Goal: Information Seeking & Learning: Learn about a topic

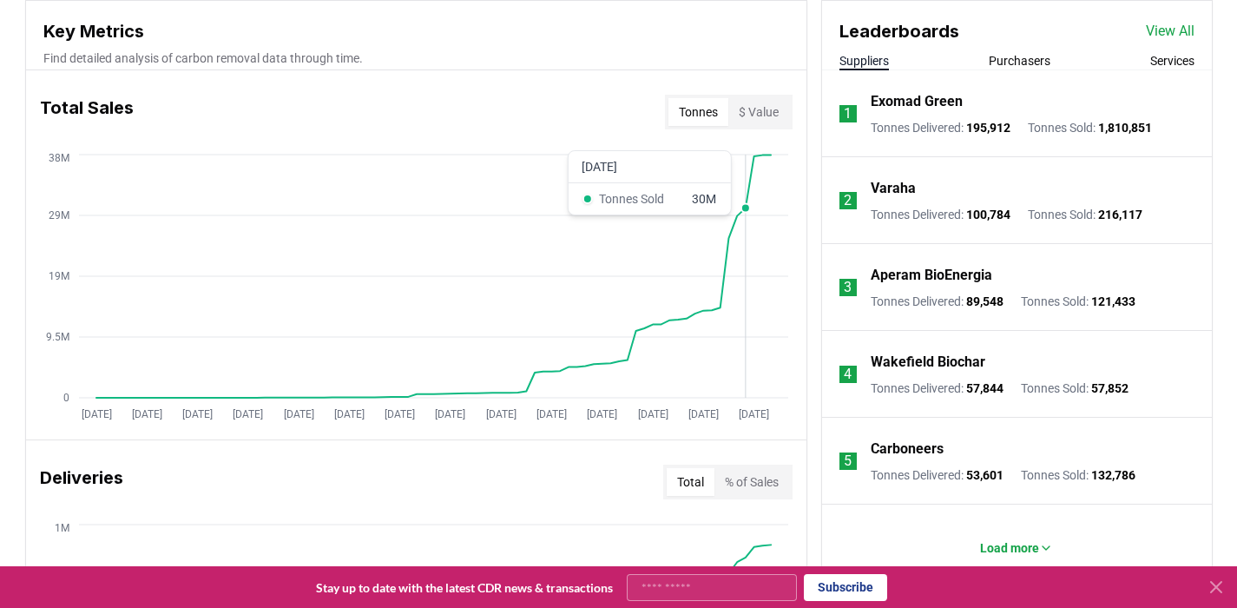
scroll to position [641, 0]
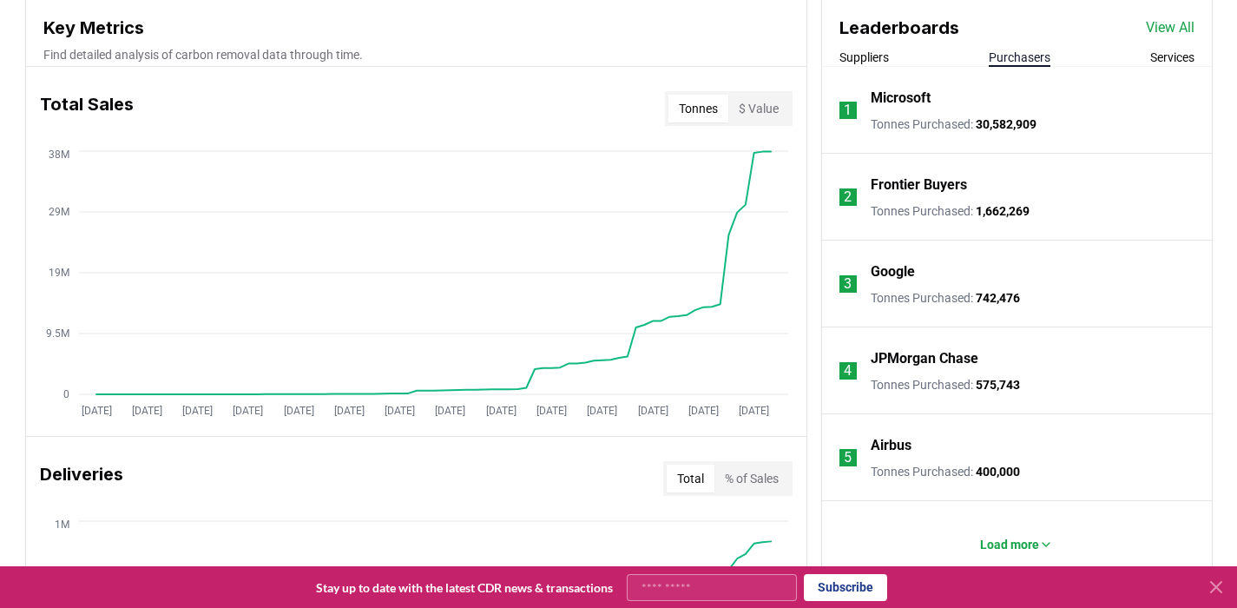
click at [1019, 56] on button "Purchasers" at bounding box center [1020, 57] width 62 height 17
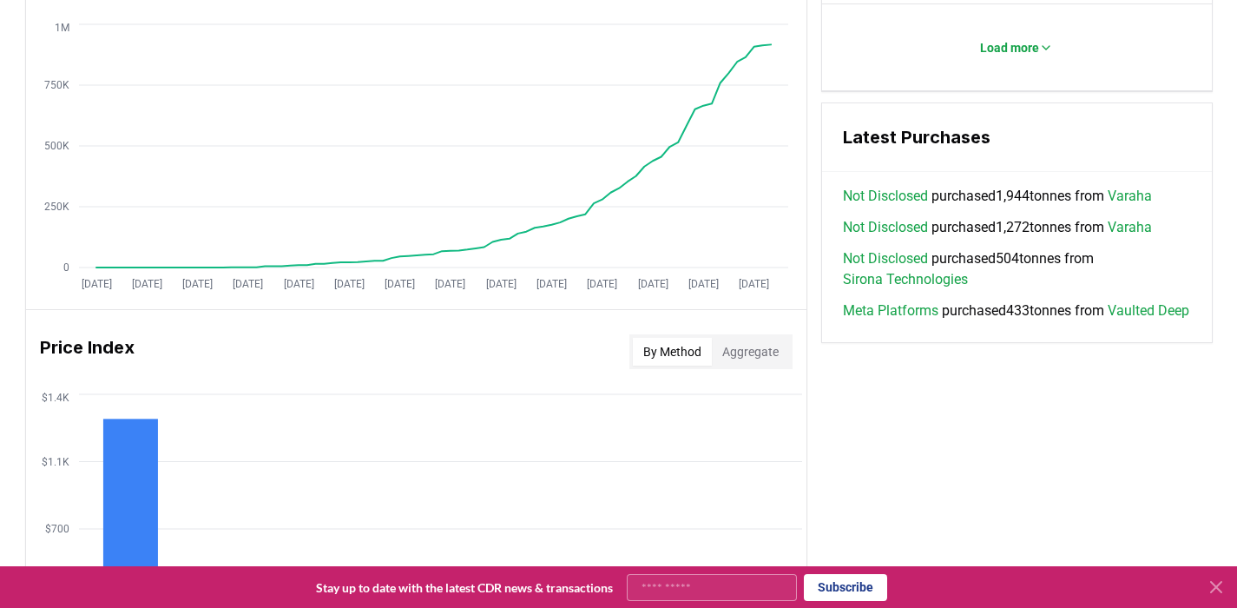
scroll to position [1025, 0]
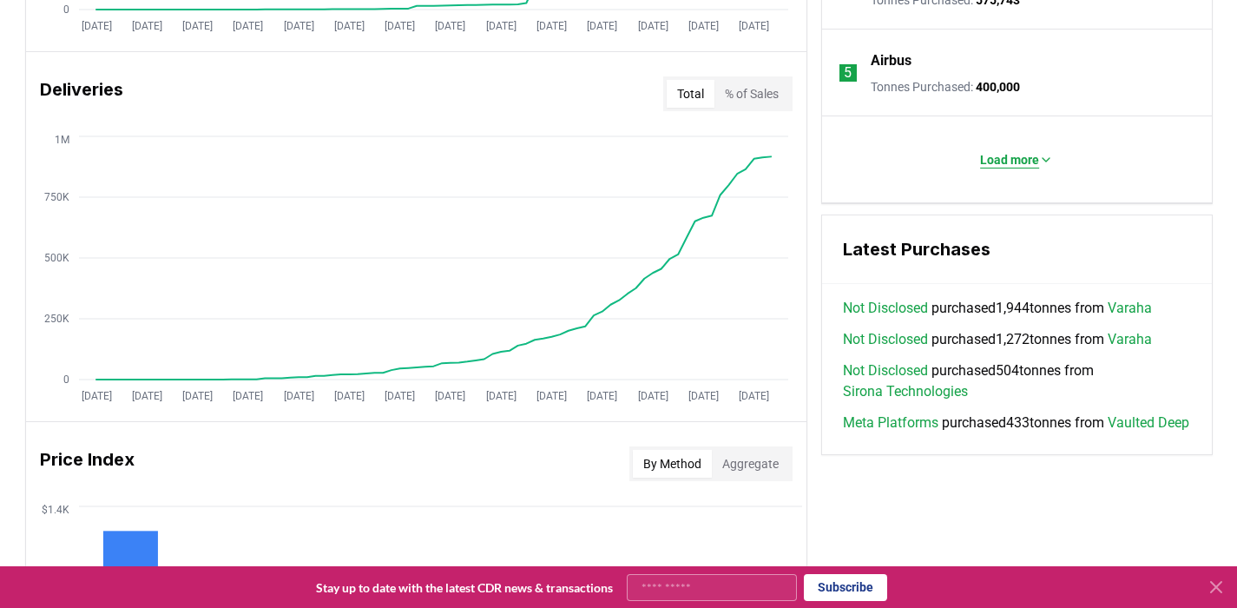
click at [1010, 160] on p "Load more" at bounding box center [1009, 159] width 59 height 17
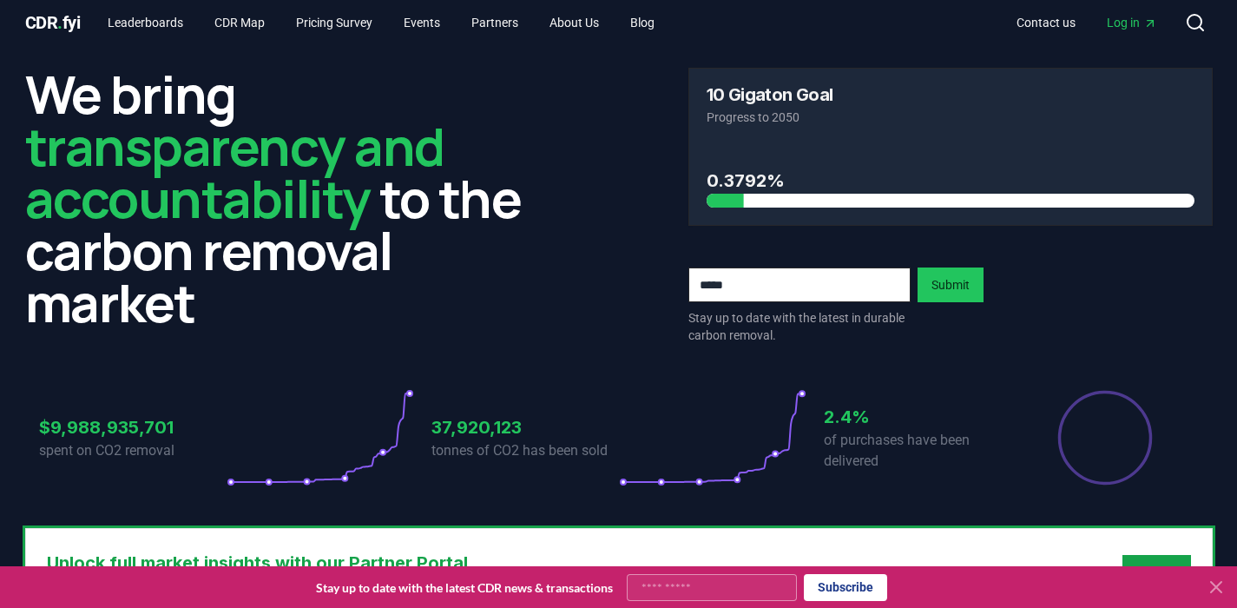
scroll to position [0, 0]
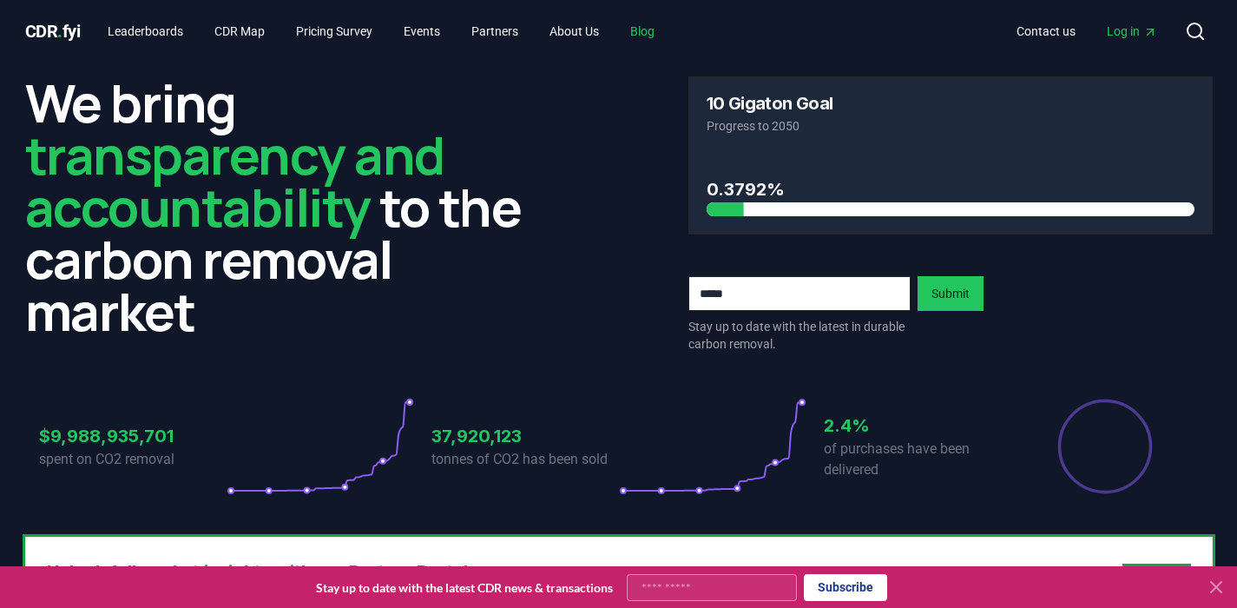
click at [668, 29] on link "Blog" at bounding box center [642, 31] width 52 height 31
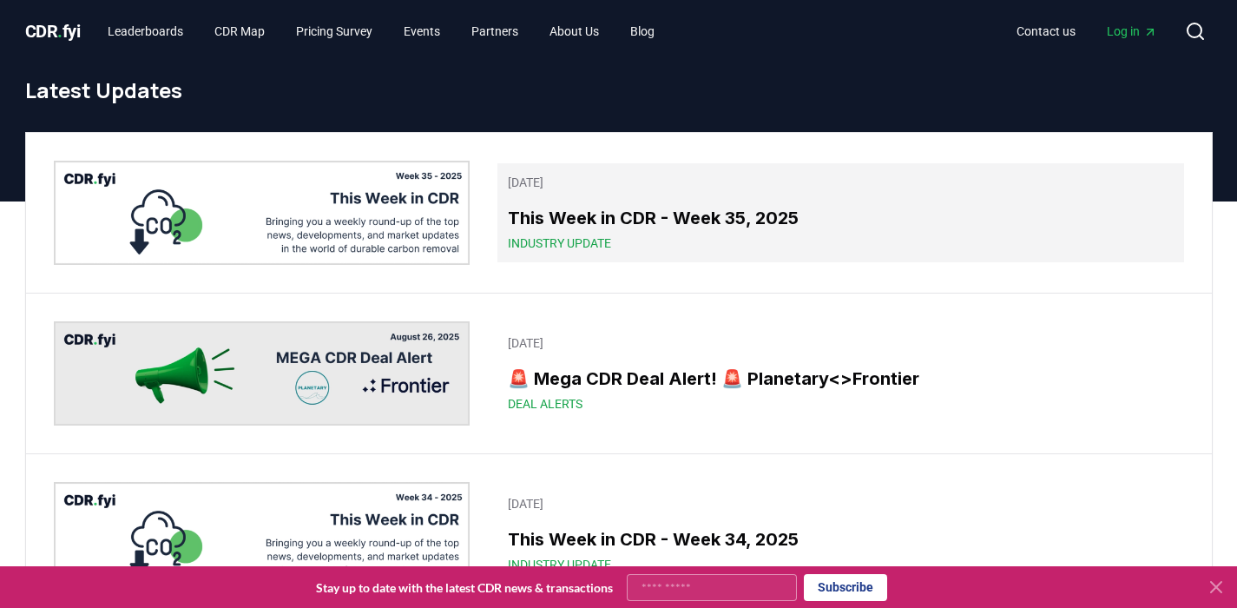
click at [635, 214] on h3 "This Week in CDR - Week 35, 2025" at bounding box center [840, 218] width 665 height 26
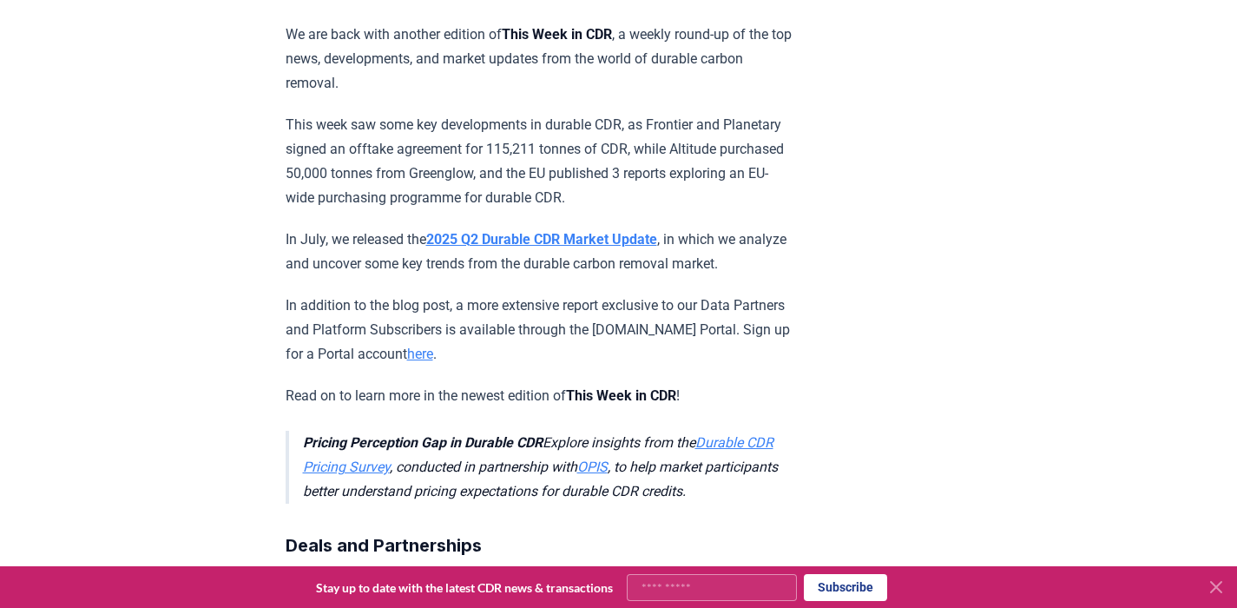
scroll to position [445, 0]
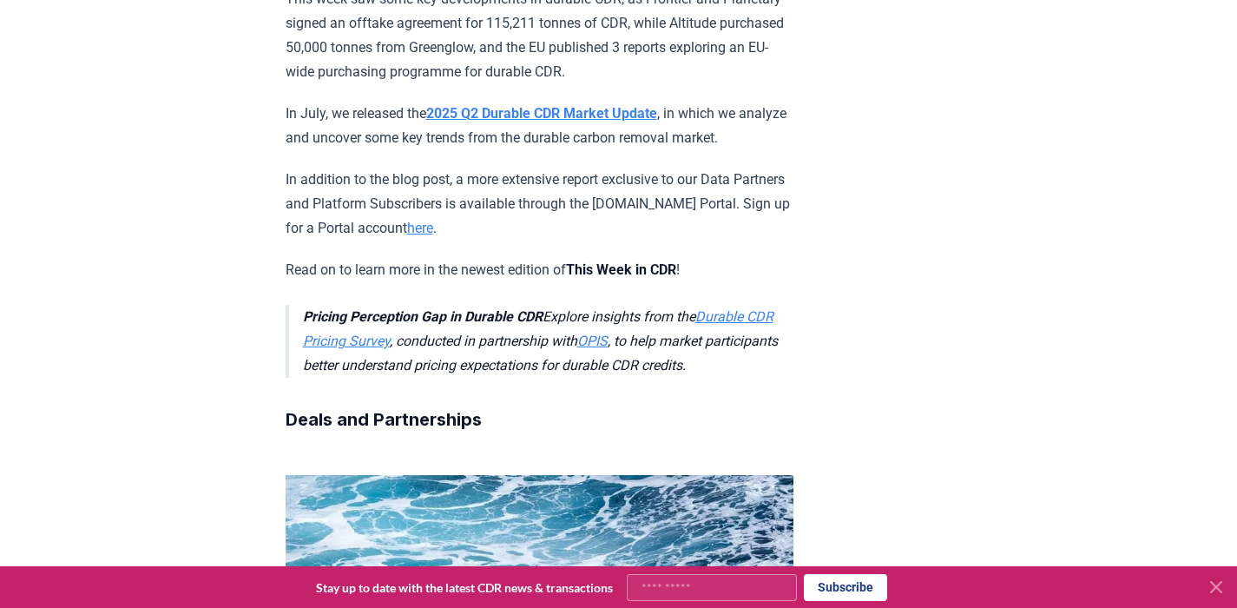
click at [622, 105] on strong "2025 Q2 Durable CDR Market Update" at bounding box center [541, 113] width 231 height 16
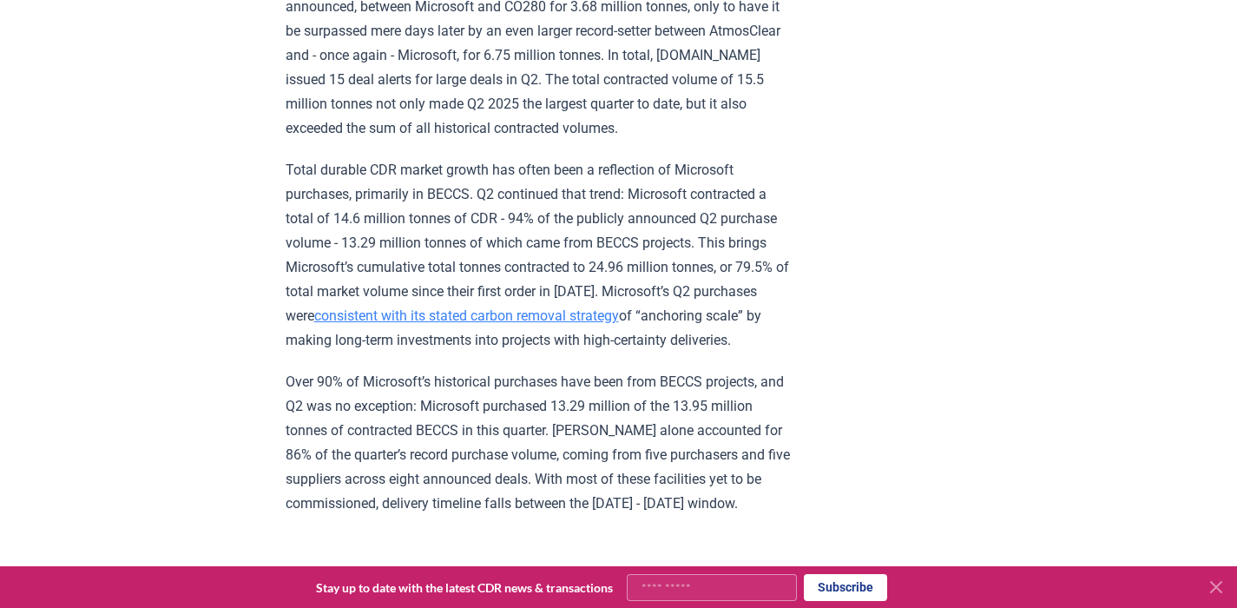
scroll to position [1216, 0]
